Goal: Transaction & Acquisition: Purchase product/service

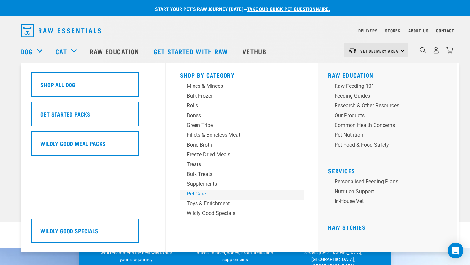
click at [199, 195] on div "Pet Care" at bounding box center [238, 194] width 102 height 8
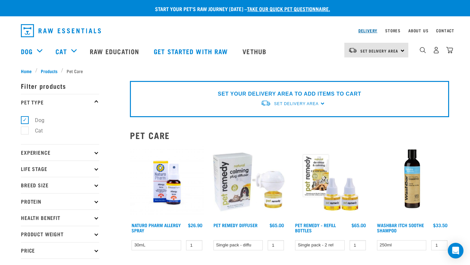
click at [370, 30] on link "Delivery" at bounding box center [367, 30] width 19 height 2
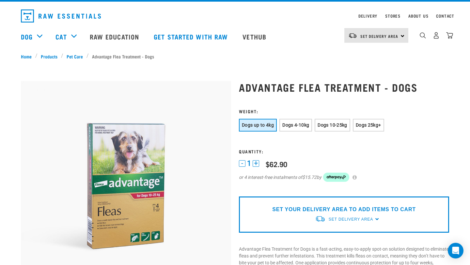
scroll to position [14, 0]
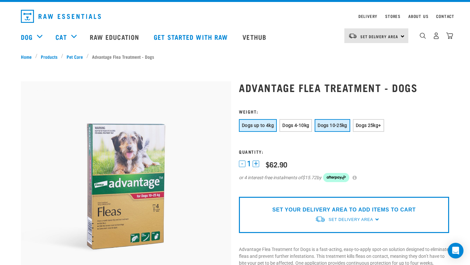
click at [333, 128] on span "Dogs 10-25kg" at bounding box center [331, 125] width 29 height 5
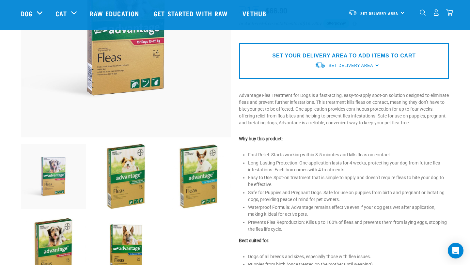
scroll to position [0, 0]
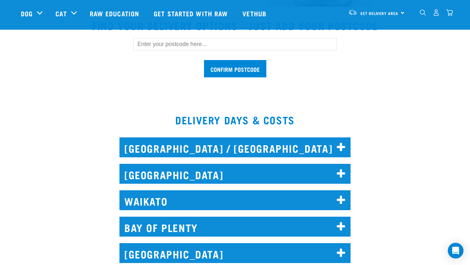
scroll to position [216, 0]
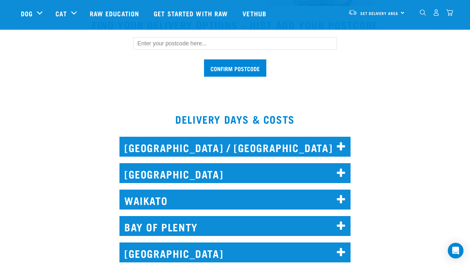
click at [341, 172] on icon at bounding box center [341, 173] width 9 height 10
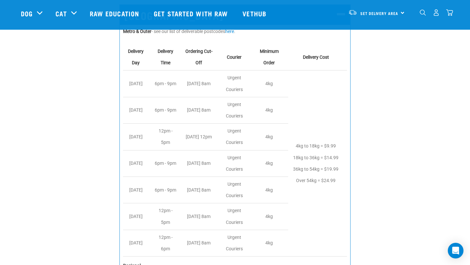
scroll to position [373, 0]
